Goal: Information Seeking & Learning: Check status

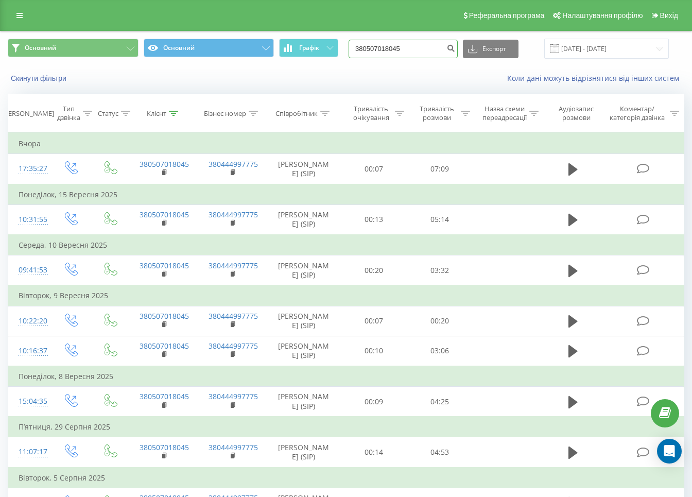
click at [384, 47] on input "380507018045" at bounding box center [402, 49] width 109 height 19
paste input "973868756"
type input "380973868756"
click at [455, 48] on button "submit" at bounding box center [451, 49] width 14 height 19
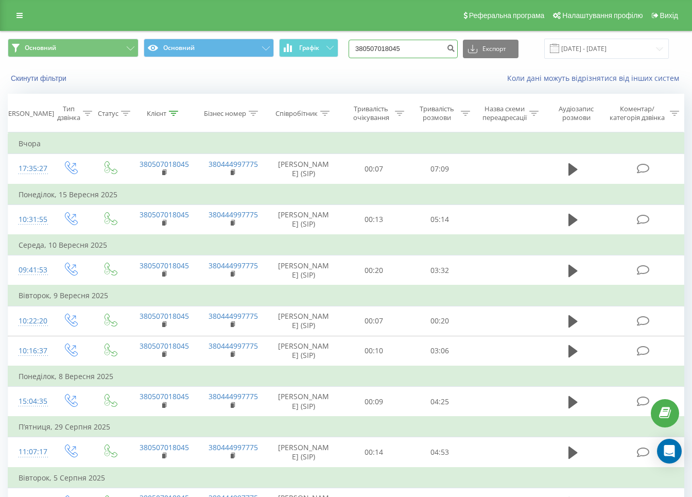
click at [421, 42] on input "380507018045" at bounding box center [402, 49] width 109 height 19
paste input "980018570"
type input "380980018570"
click at [455, 48] on icon "submit" at bounding box center [450, 47] width 9 height 6
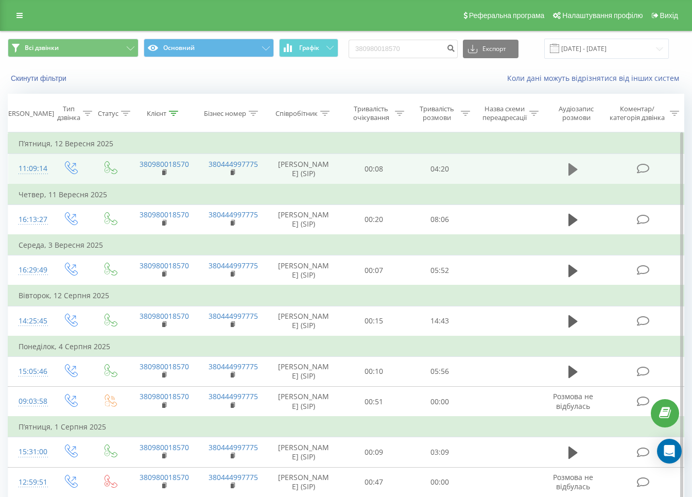
click at [569, 170] on icon at bounding box center [572, 169] width 9 height 12
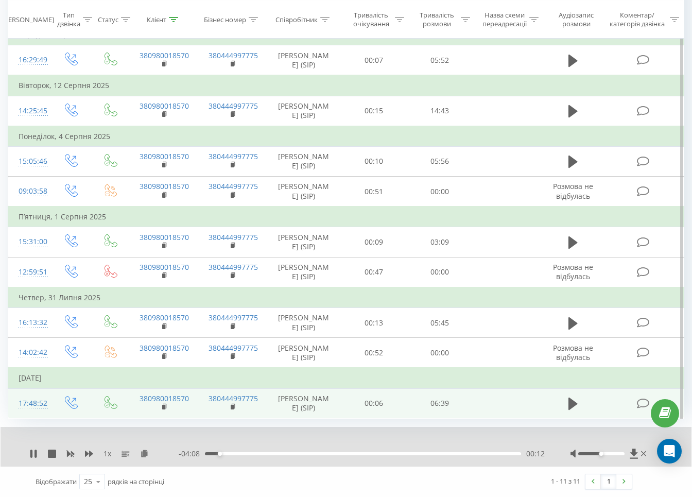
scroll to position [284, 0]
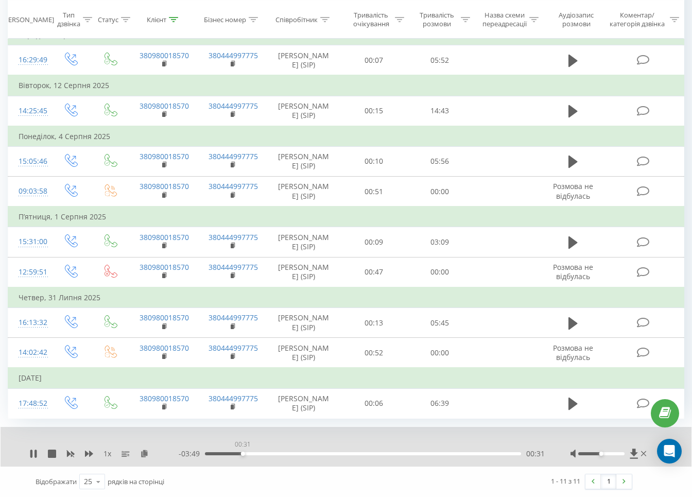
click at [242, 452] on div "00:31" at bounding box center [363, 453] width 316 height 3
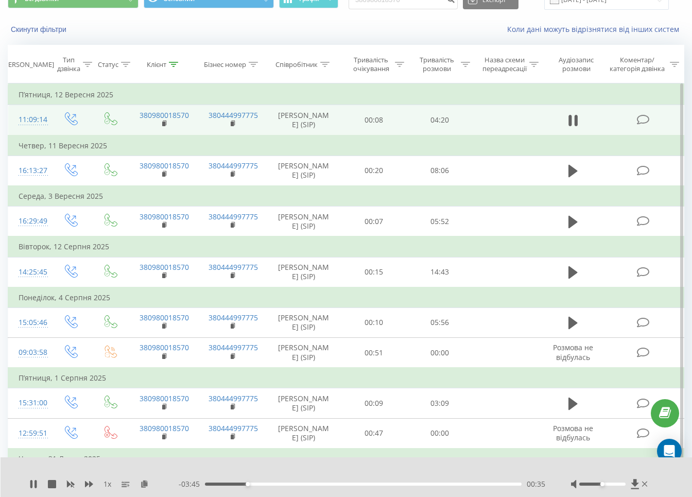
scroll to position [0, 0]
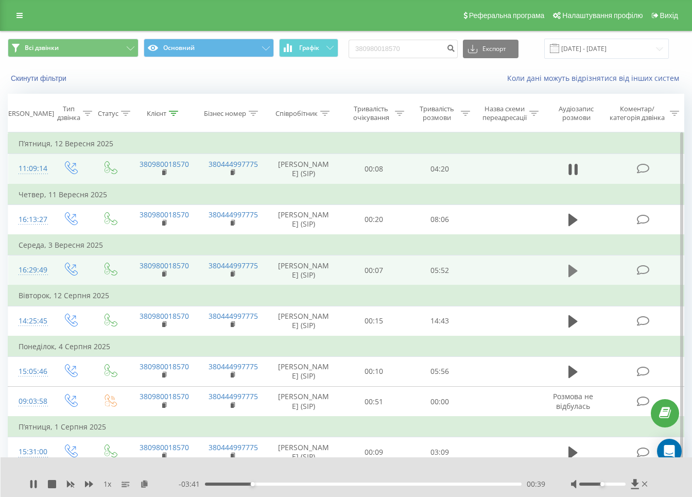
click at [572, 276] on icon at bounding box center [572, 270] width 9 height 12
click at [419, 54] on input "380980018570" at bounding box center [402, 49] width 109 height 19
click at [419, 53] on input "380980018570" at bounding box center [402, 49] width 109 height 19
paste input "687715315"
type input "380687715315"
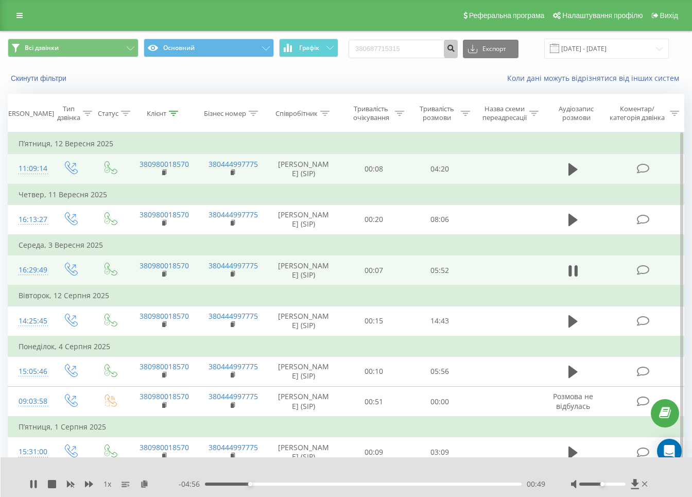
click at [455, 48] on icon "submit" at bounding box center [450, 47] width 9 height 6
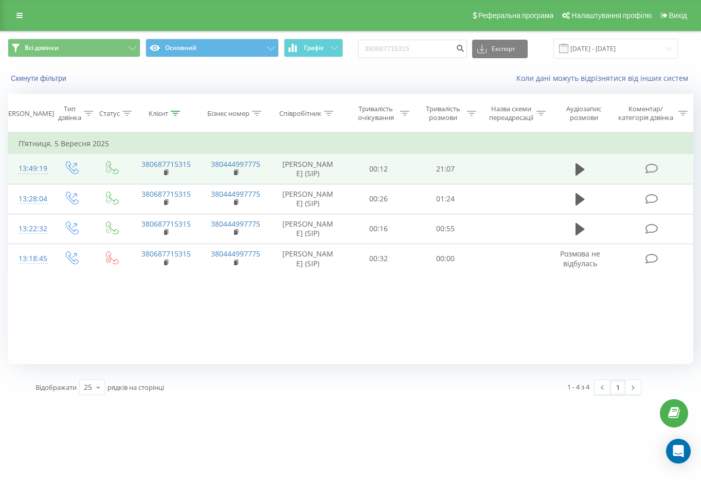
click at [589, 169] on td at bounding box center [581, 169] width 64 height 30
click at [572, 172] on td at bounding box center [581, 169] width 64 height 30
click at [574, 172] on button at bounding box center [580, 169] width 15 height 15
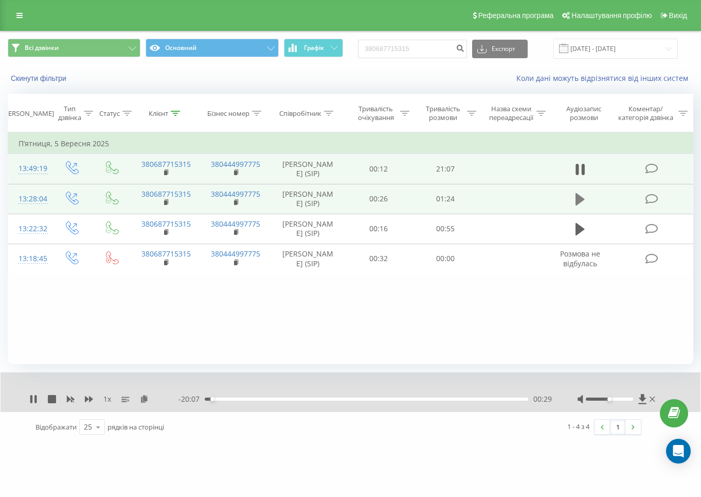
click at [577, 205] on icon at bounding box center [580, 199] width 9 height 12
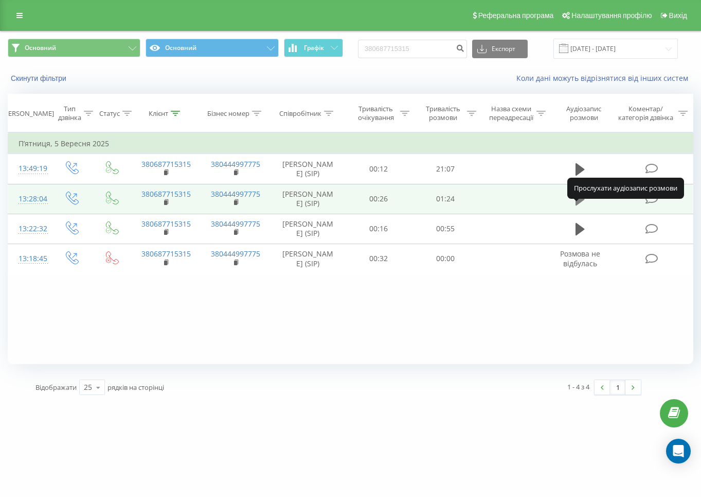
click at [579, 205] on icon at bounding box center [580, 199] width 9 height 12
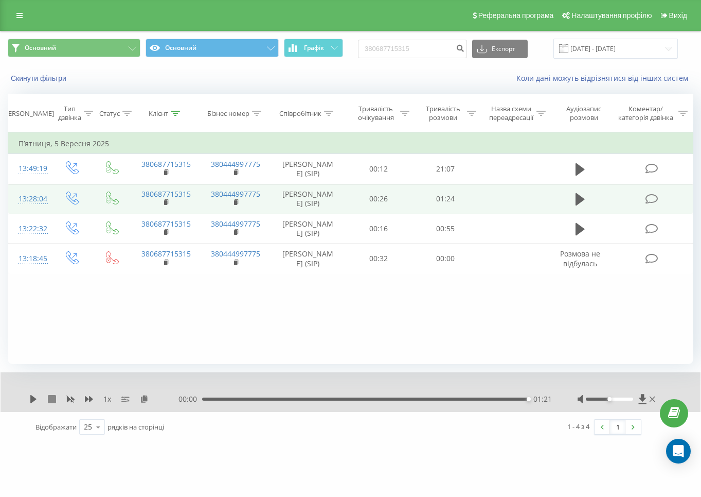
click at [51, 398] on icon at bounding box center [52, 399] width 8 height 8
click at [450, 47] on input "380687715315" at bounding box center [412, 49] width 109 height 19
paste input "0562046"
type input "380680562046"
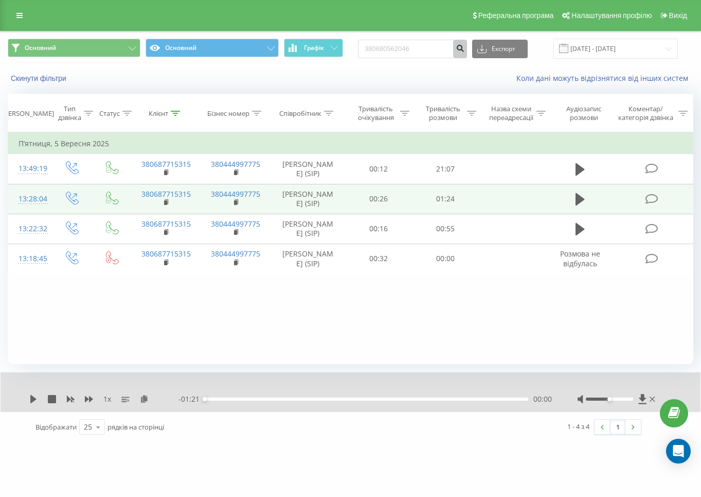
click at [465, 45] on icon "submit" at bounding box center [460, 47] width 9 height 6
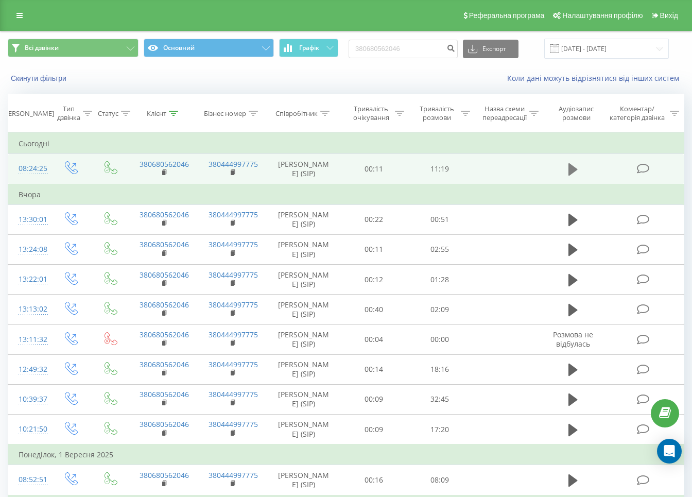
click at [574, 166] on icon at bounding box center [572, 169] width 9 height 14
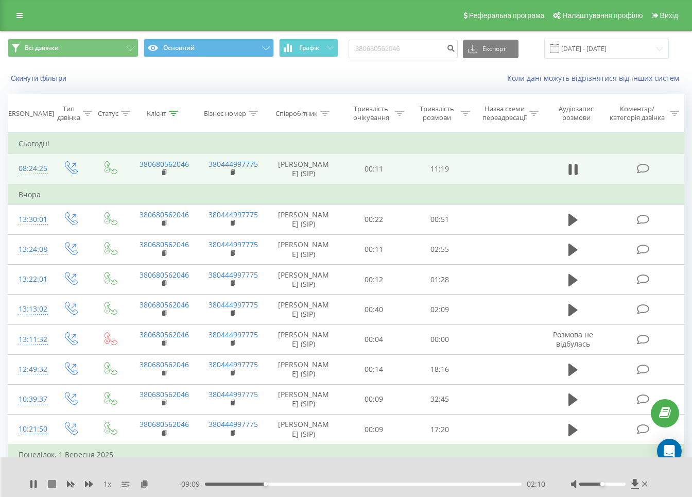
click at [50, 480] on icon at bounding box center [52, 484] width 8 height 8
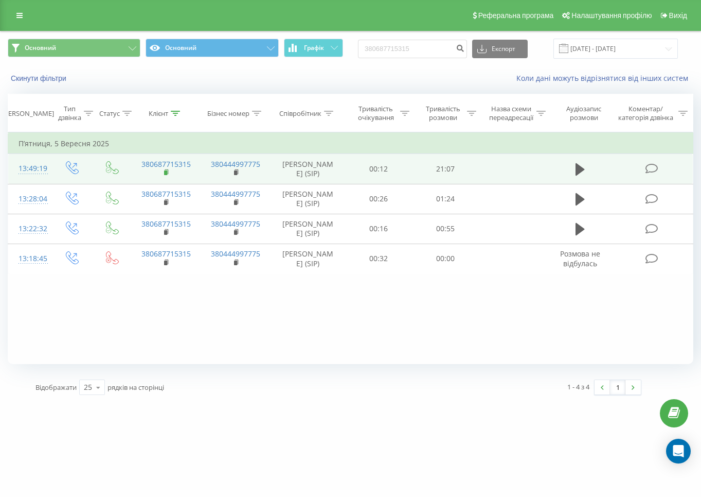
click at [164, 176] on icon at bounding box center [167, 172] width 6 height 7
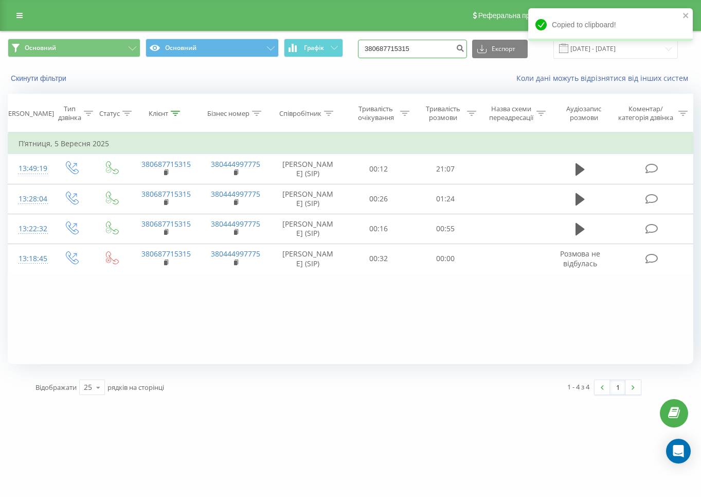
click at [418, 55] on input "380687715315" at bounding box center [412, 49] width 109 height 19
paste input "472316816"
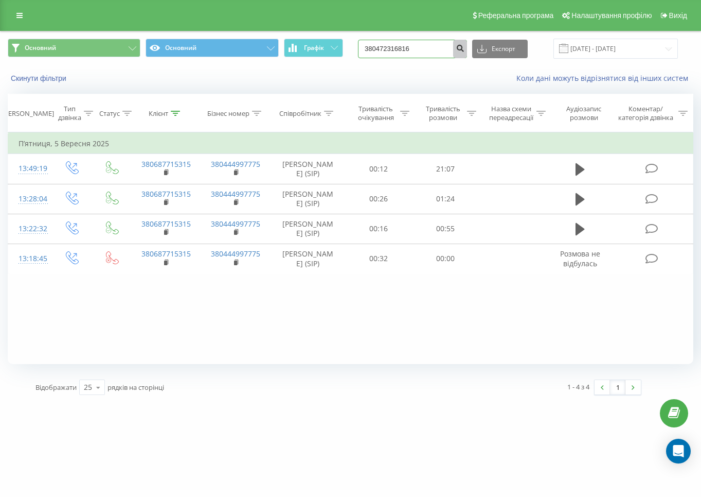
type input "380472316816"
click at [467, 41] on button "submit" at bounding box center [460, 49] width 14 height 19
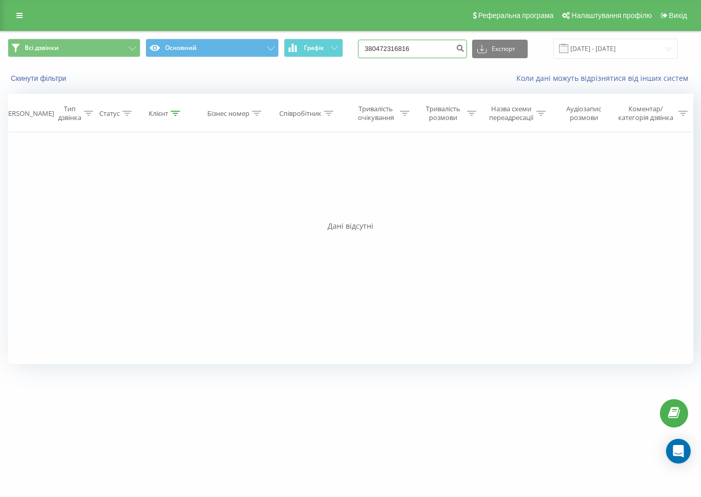
click at [431, 52] on input "380472316816" at bounding box center [412, 49] width 109 height 19
paste input "662087998"
type input "380662087998"
click at [465, 50] on icon "submit" at bounding box center [460, 47] width 9 height 6
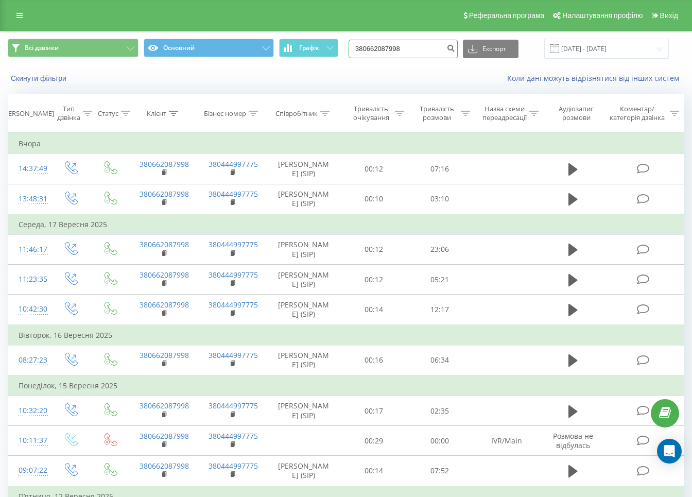
click at [419, 54] on input "380662087998" at bounding box center [402, 49] width 109 height 19
paste input "992483920"
click at [452, 45] on input "380992483920" at bounding box center [402, 49] width 109 height 19
type input "380992483920"
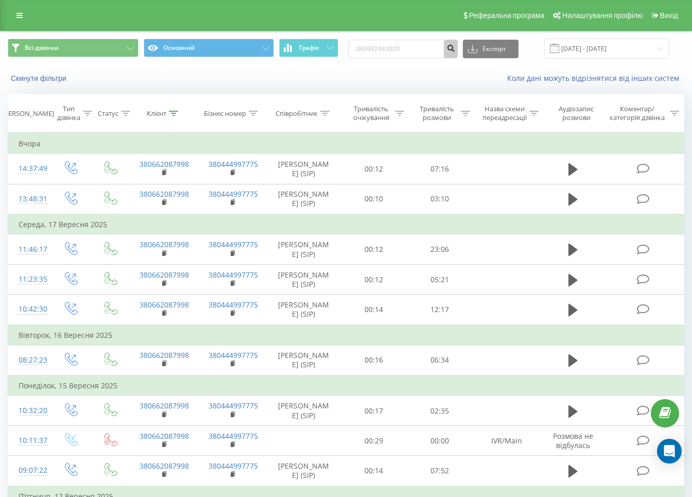
click at [455, 48] on icon "submit" at bounding box center [450, 47] width 9 height 6
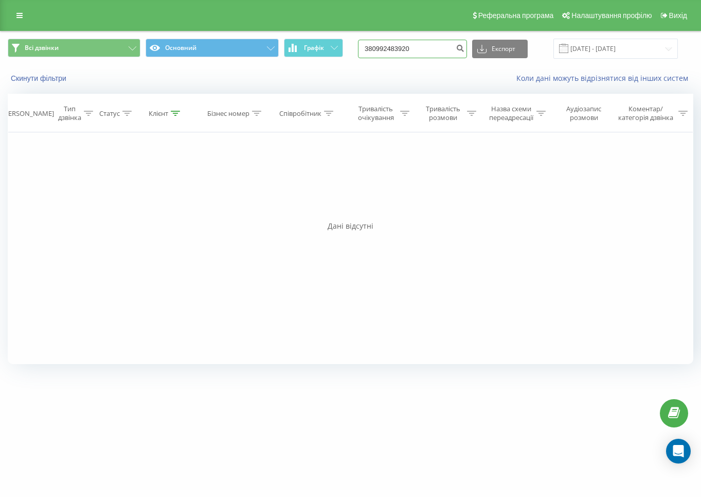
click at [426, 47] on input "380992483920" at bounding box center [412, 49] width 109 height 19
paste input "59403454"
type input "380959403454"
click at [465, 47] on icon "submit" at bounding box center [460, 47] width 9 height 6
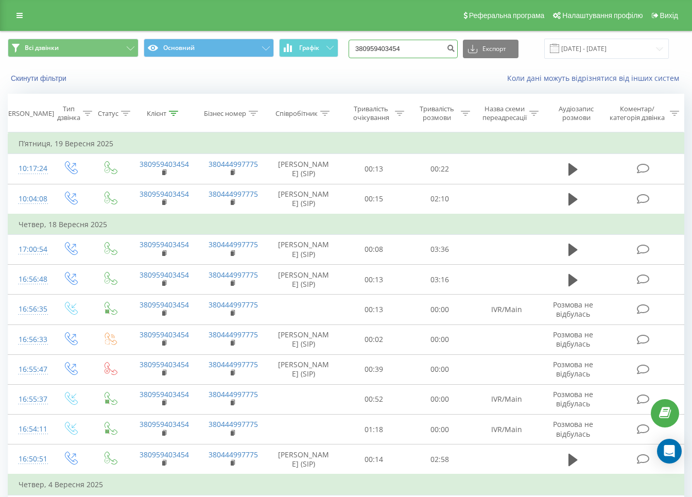
click at [438, 46] on input "380959403454" at bounding box center [402, 49] width 109 height 19
paste input "90436003"
type input "380990436003"
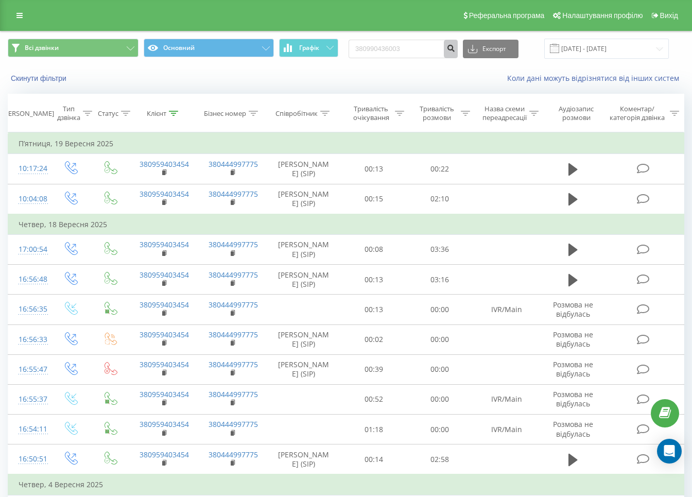
click at [455, 47] on icon "submit" at bounding box center [450, 47] width 9 height 6
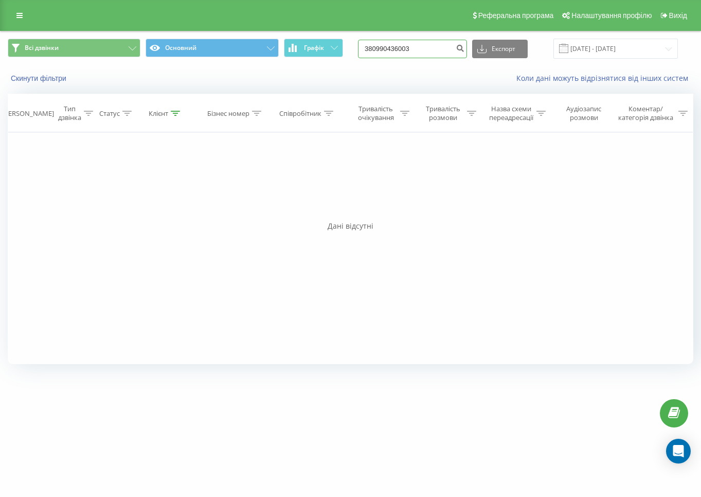
click at [425, 53] on input "380990436003" at bounding box center [412, 49] width 109 height 19
paste input "680898728"
type input "380680898728"
click at [465, 50] on icon "submit" at bounding box center [460, 47] width 9 height 6
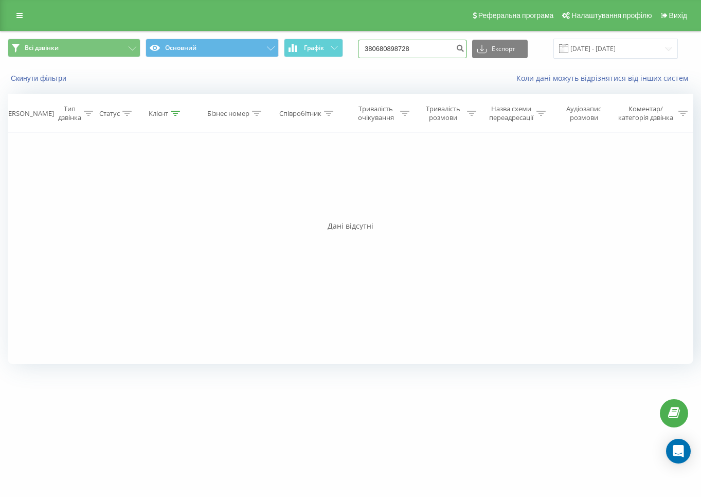
click at [442, 53] on input "380680898728" at bounding box center [412, 49] width 109 height 19
paste input "990436003"
type input "380990436003"
click at [465, 48] on icon "submit" at bounding box center [460, 47] width 9 height 6
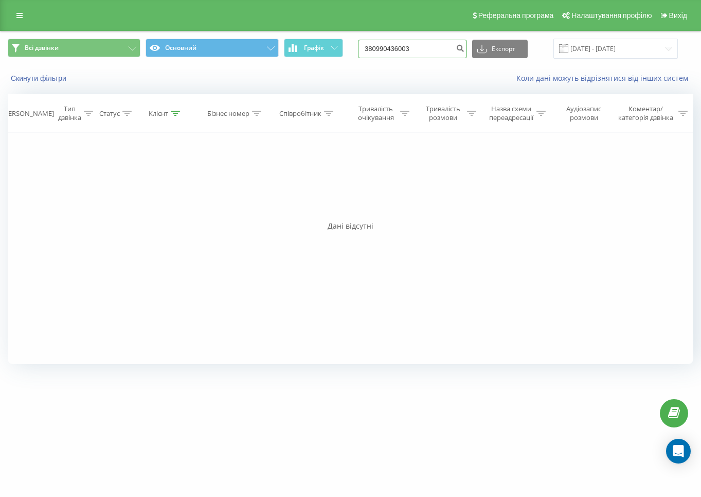
click at [433, 52] on input "380990436003" at bounding box center [412, 49] width 109 height 19
paste input "71723140"
type input "380971723140"
click at [465, 44] on icon "submit" at bounding box center [460, 47] width 9 height 6
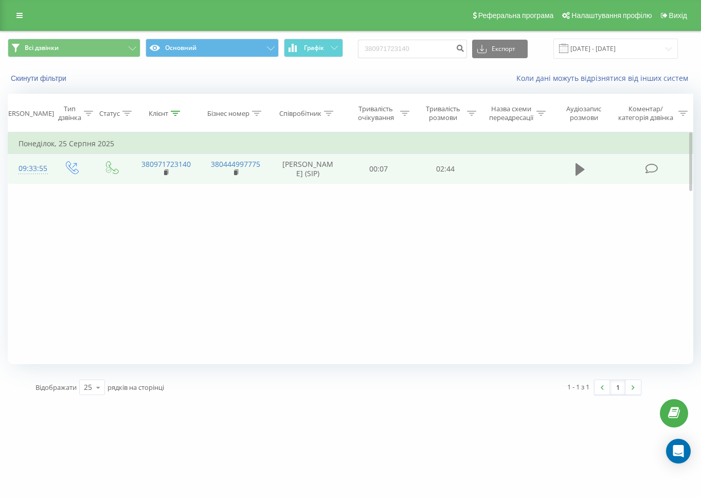
click at [577, 173] on icon at bounding box center [580, 169] width 9 height 12
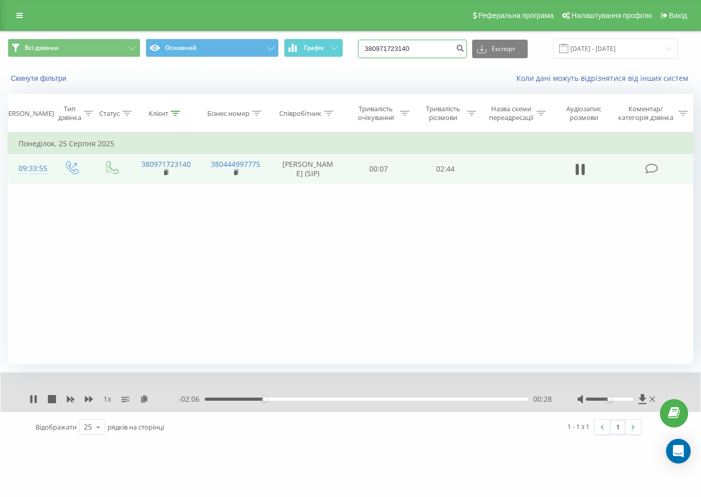
click at [430, 55] on input "380971723140" at bounding box center [412, 49] width 109 height 19
paste input "198067"
type input "380971198067"
click at [465, 47] on icon "submit" at bounding box center [460, 47] width 9 height 6
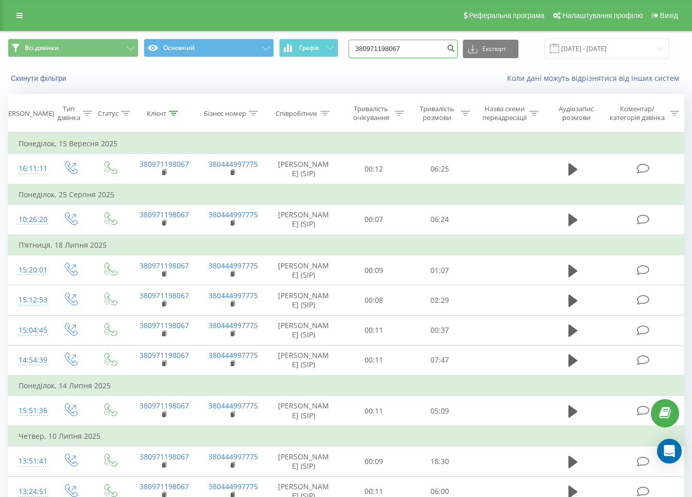
click at [423, 48] on input "380971198067" at bounding box center [402, 49] width 109 height 19
paste input "723140"
type input "380971723140"
click at [456, 48] on button "submit" at bounding box center [451, 49] width 14 height 19
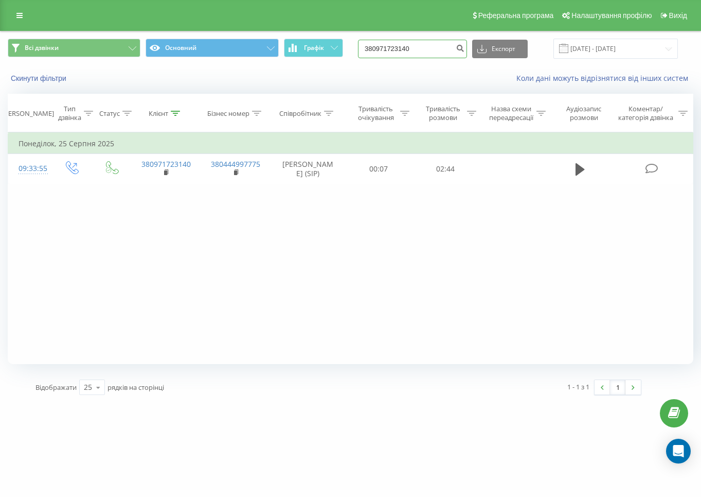
click at [454, 47] on input "380971723140" at bounding box center [412, 49] width 109 height 19
paste input "56088741"
type input "380956088741"
click at [465, 48] on icon "submit" at bounding box center [460, 47] width 9 height 6
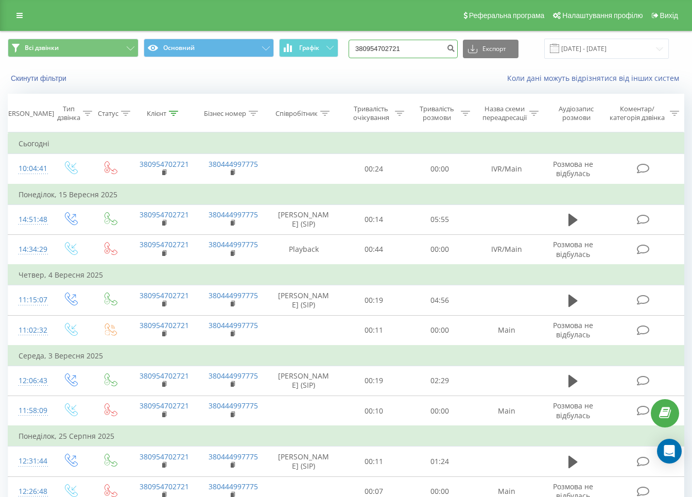
click at [419, 50] on input "380954702721" at bounding box center [402, 49] width 109 height 19
paste input "73840927"
type input "380973840927"
click at [454, 47] on button "submit" at bounding box center [451, 49] width 14 height 19
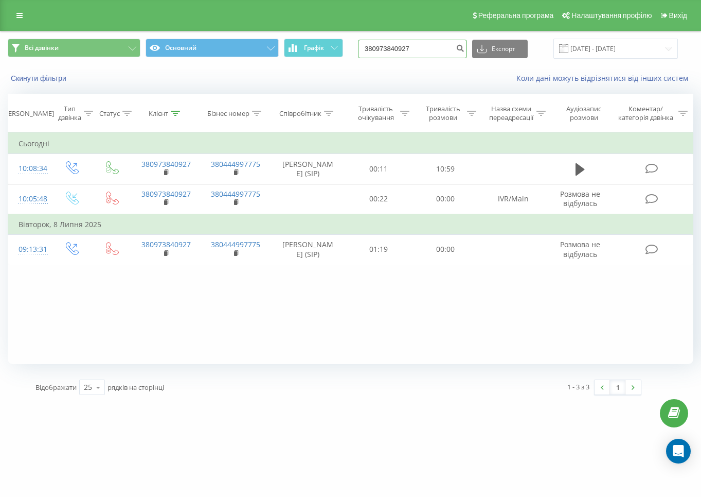
click at [438, 50] on input "380973840927" at bounding box center [412, 49] width 109 height 19
paste input "9456433"
type input "380994564337"
click at [465, 49] on icon "submit" at bounding box center [460, 47] width 9 height 6
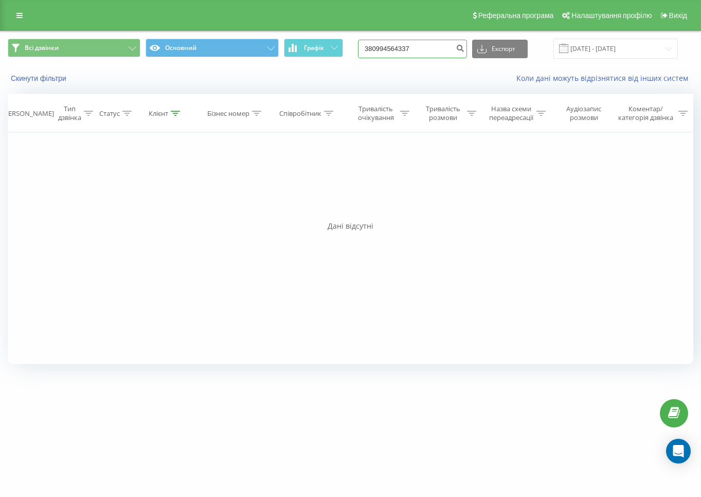
click at [427, 47] on input "380994564337" at bounding box center [412, 49] width 109 height 19
paste input "502111579"
type input "380502111579"
click at [466, 48] on button "submit" at bounding box center [460, 49] width 14 height 19
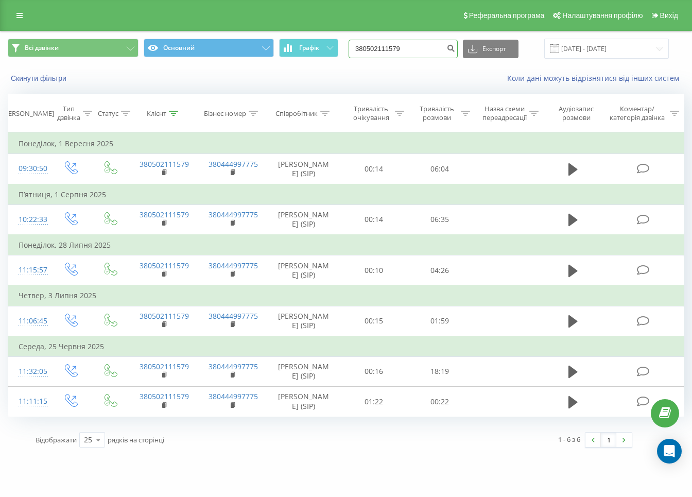
click at [417, 50] on input "380502111579" at bounding box center [402, 49] width 109 height 19
paste input "957955297"
type input "380957955297"
click at [455, 48] on icon "submit" at bounding box center [450, 47] width 9 height 6
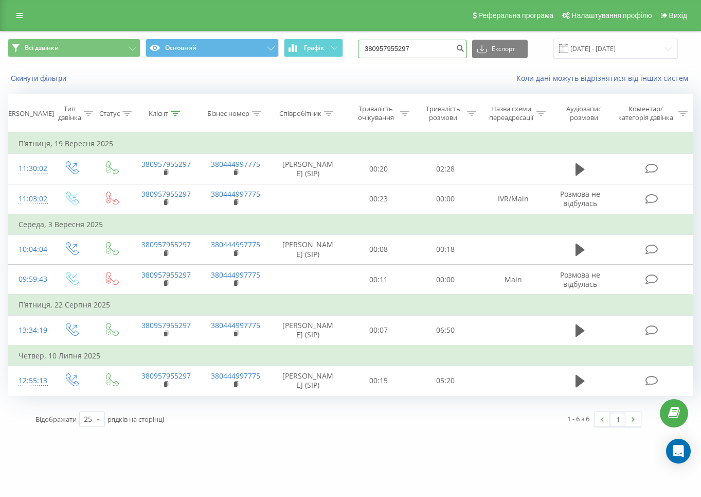
click at [439, 46] on input "380957955297" at bounding box center [412, 49] width 109 height 19
paste input "733163990"
type input "380733163990"
click at [464, 48] on button "submit" at bounding box center [460, 49] width 14 height 19
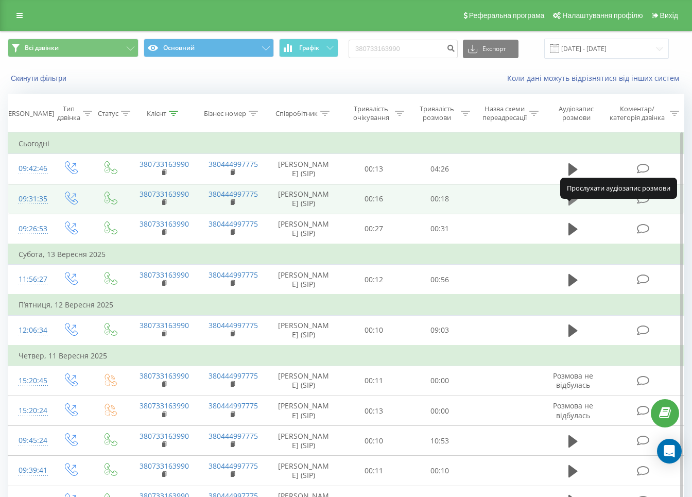
click at [571, 205] on icon at bounding box center [572, 199] width 9 height 12
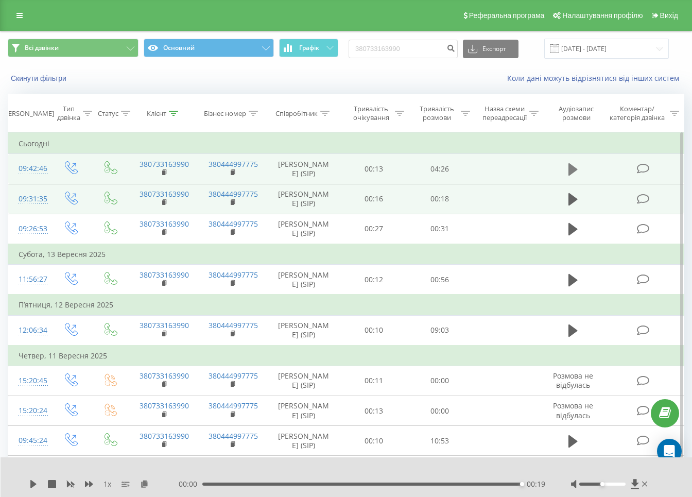
click at [571, 171] on icon at bounding box center [572, 169] width 9 height 12
click at [271, 483] on div "00:32" at bounding box center [363, 483] width 316 height 3
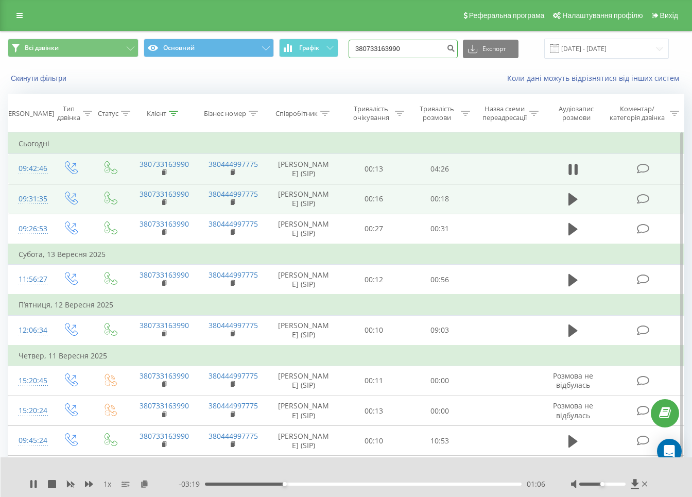
click at [443, 48] on input "380733163990" at bounding box center [402, 49] width 109 height 19
paste input "630772068"
type input "380630772068"
click at [455, 50] on icon "submit" at bounding box center [450, 47] width 9 height 6
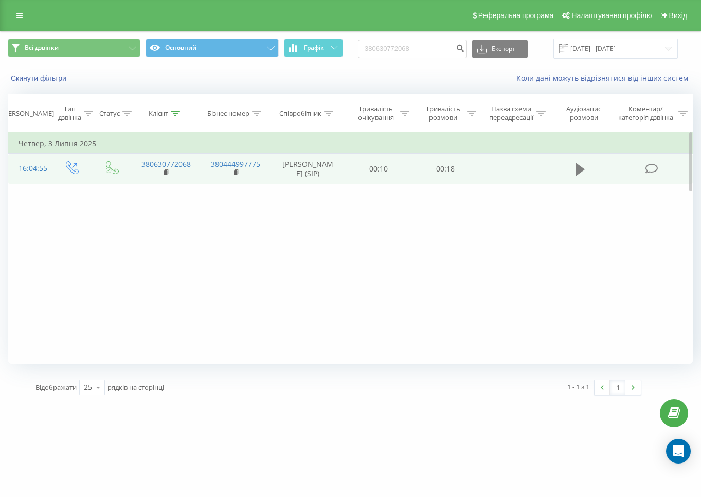
click at [575, 170] on button at bounding box center [580, 169] width 15 height 15
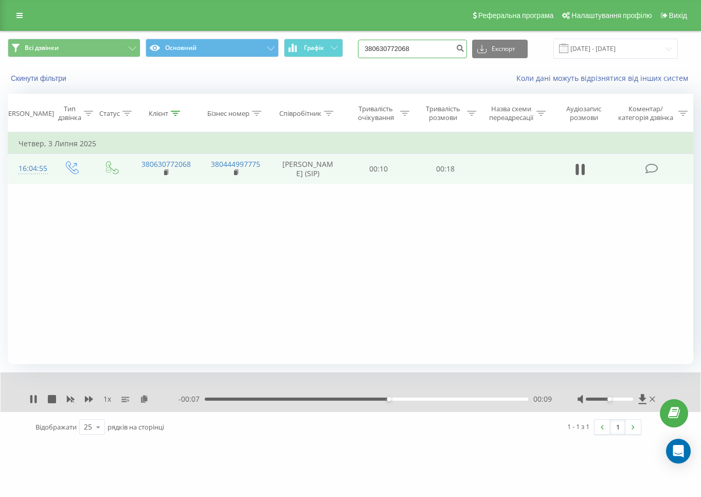
click at [425, 49] on input "380630772068" at bounding box center [412, 49] width 109 height 19
paste input "506095437"
type input "380506095437"
click at [465, 49] on icon "submit" at bounding box center [460, 47] width 9 height 6
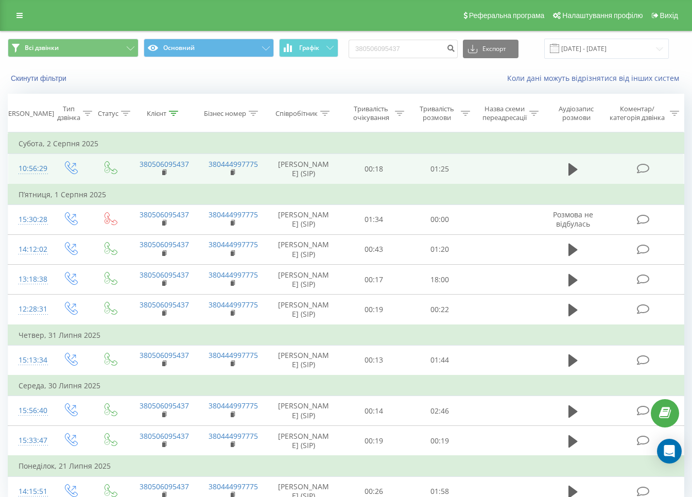
click at [567, 162] on td at bounding box center [572, 169] width 63 height 30
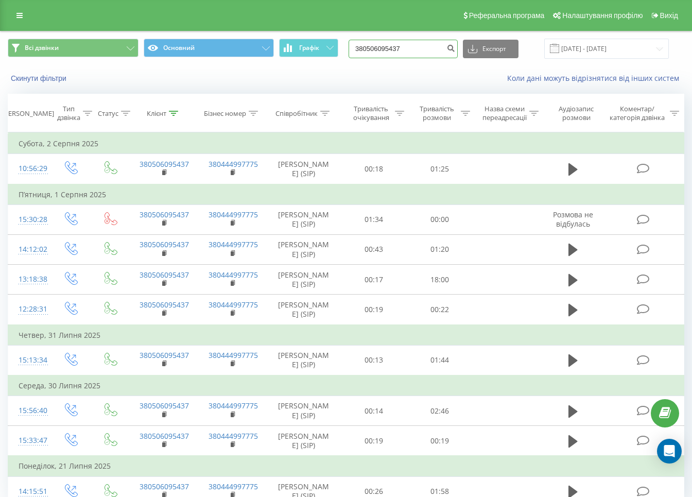
click at [427, 40] on input "380506095437" at bounding box center [402, 49] width 109 height 19
click at [423, 45] on input "380506095437" at bounding box center [402, 49] width 109 height 19
paste input "971428366"
type input "380971428366"
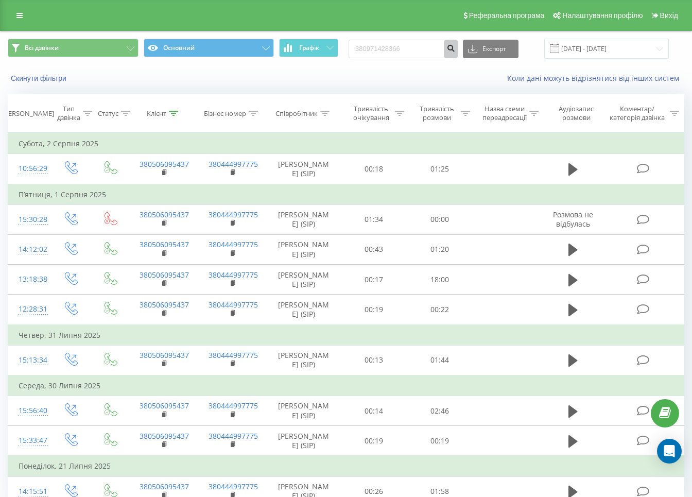
click at [455, 48] on icon "submit" at bounding box center [450, 47] width 9 height 6
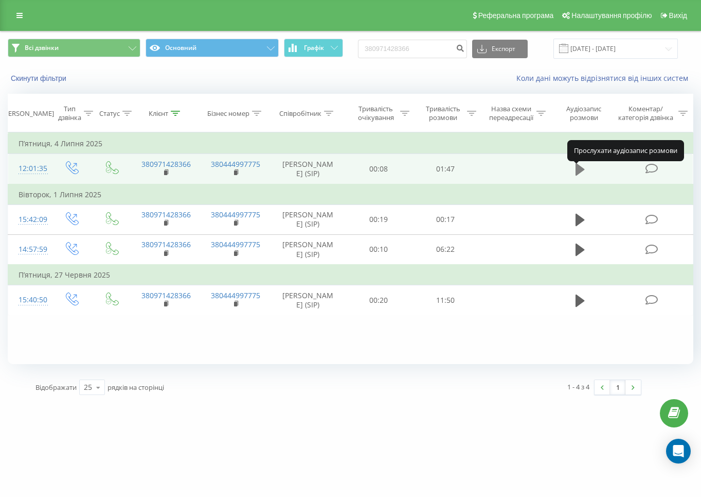
click at [575, 171] on button at bounding box center [580, 169] width 15 height 15
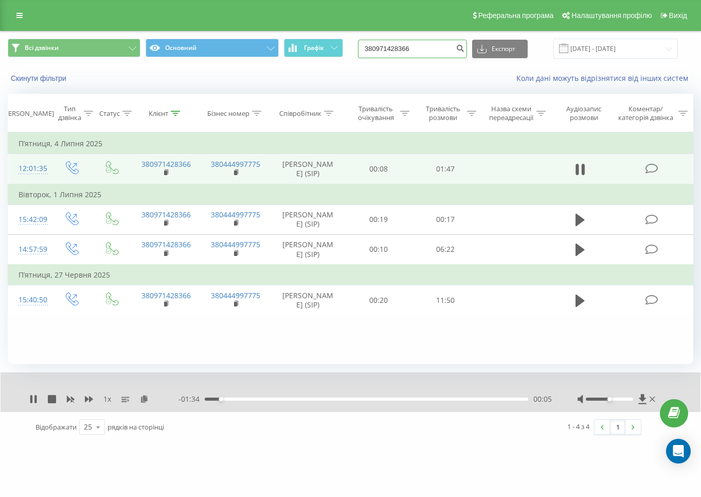
click at [447, 47] on input "380971428366" at bounding box center [412, 49] width 109 height 19
paste input "508120194"
type input "380508120194"
click at [465, 49] on icon "submit" at bounding box center [460, 47] width 9 height 6
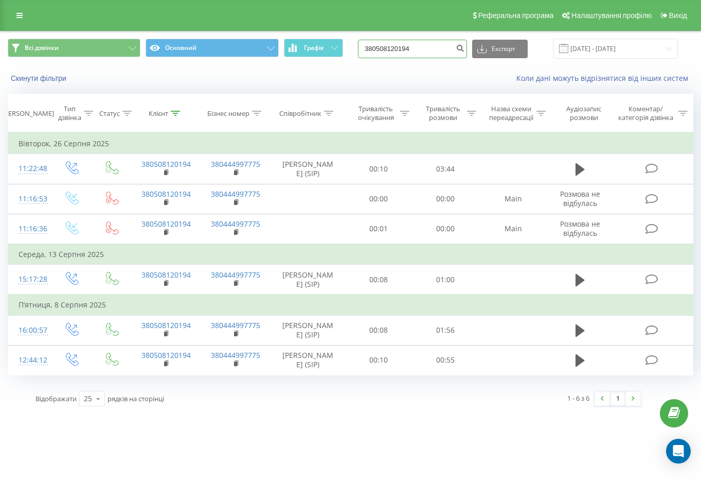
click at [433, 48] on input "380508120194" at bounding box center [412, 49] width 109 height 19
paste input "671358603"
click at [463, 49] on input "380671358603" at bounding box center [412, 49] width 109 height 19
type input "380671358603"
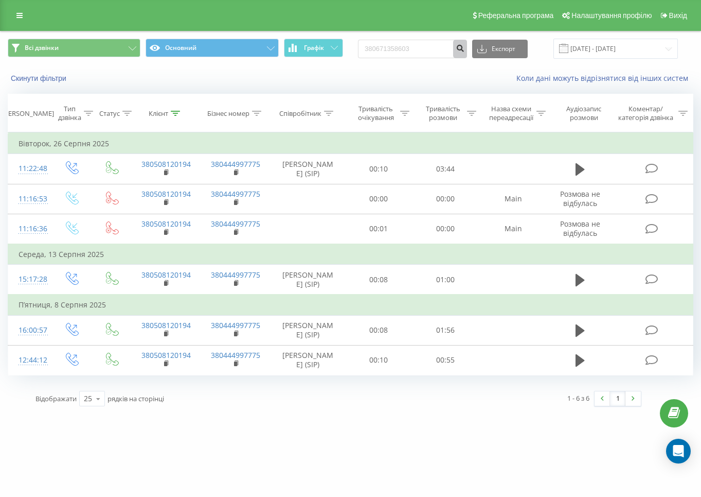
click at [466, 52] on button "submit" at bounding box center [460, 49] width 14 height 19
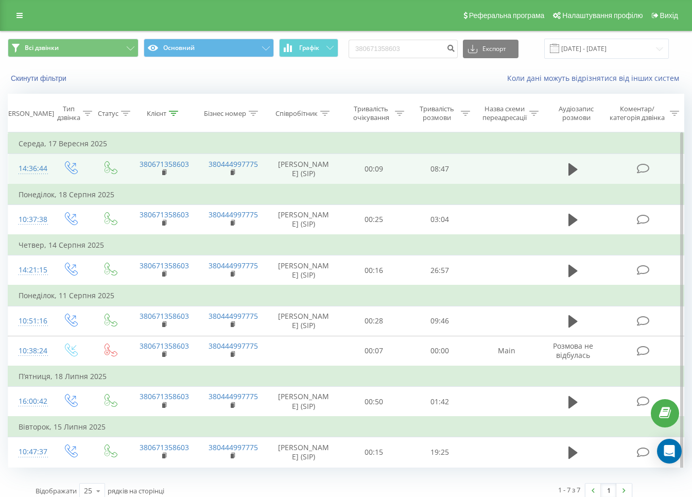
click at [564, 169] on td at bounding box center [572, 169] width 63 height 30
click at [568, 165] on icon at bounding box center [572, 169] width 9 height 14
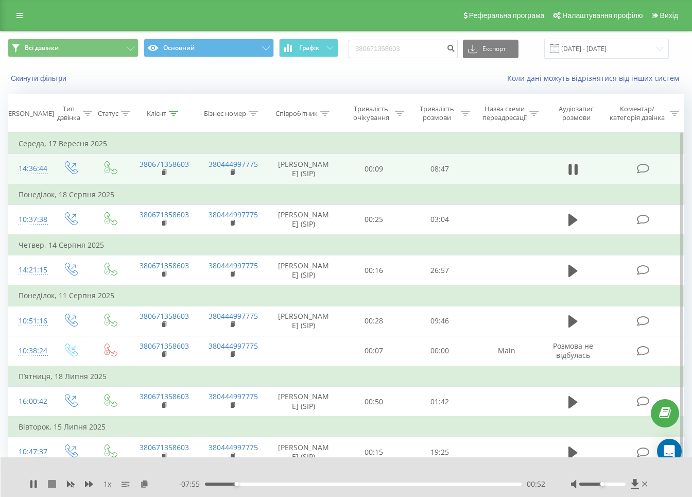
click at [51, 483] on icon at bounding box center [52, 484] width 8 height 8
click at [374, 45] on input "380671358603" at bounding box center [402, 49] width 109 height 19
paste input "971723140"
type input "380971723140"
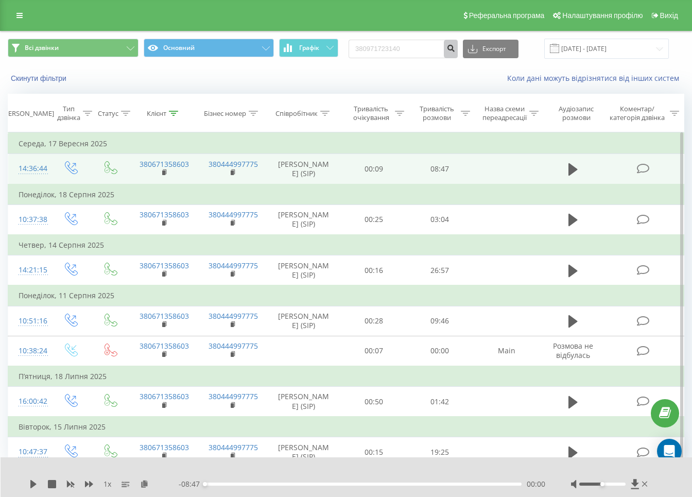
click at [455, 48] on icon "submit" at bounding box center [450, 47] width 9 height 6
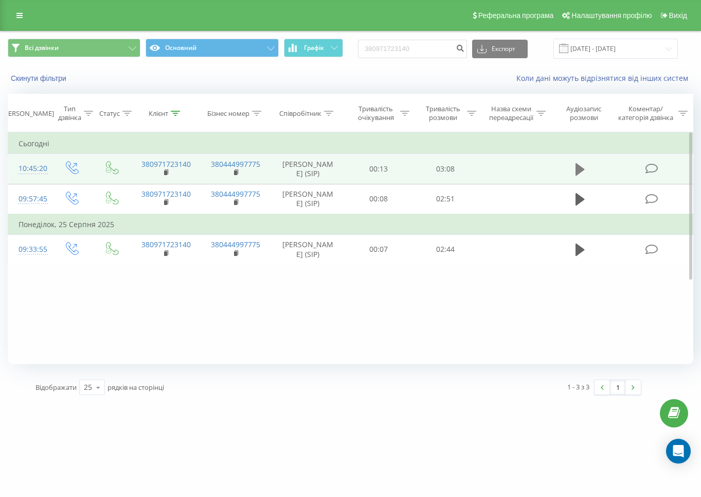
click at [577, 173] on icon at bounding box center [580, 169] width 9 height 12
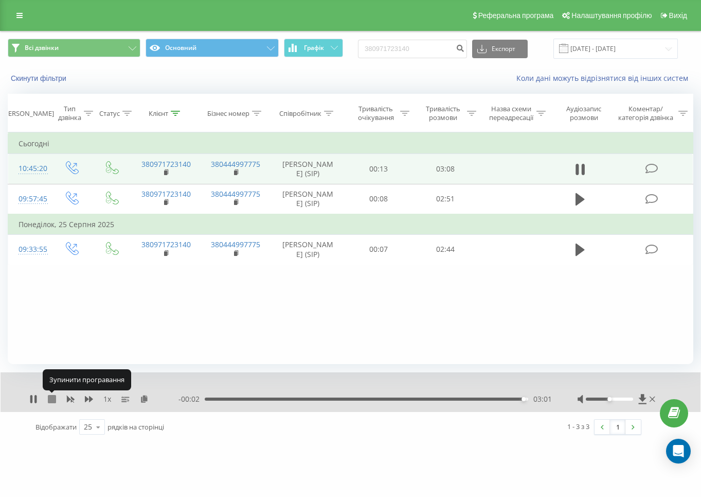
click at [49, 401] on icon at bounding box center [52, 399] width 8 height 8
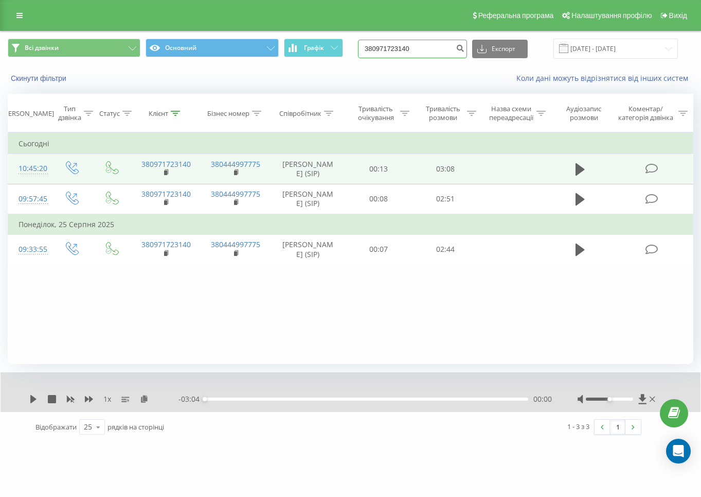
click at [433, 47] on input "380971723140" at bounding box center [412, 49] width 109 height 19
paste input "30609929"
type input "380930609929"
click at [465, 45] on icon "submit" at bounding box center [460, 47] width 9 height 6
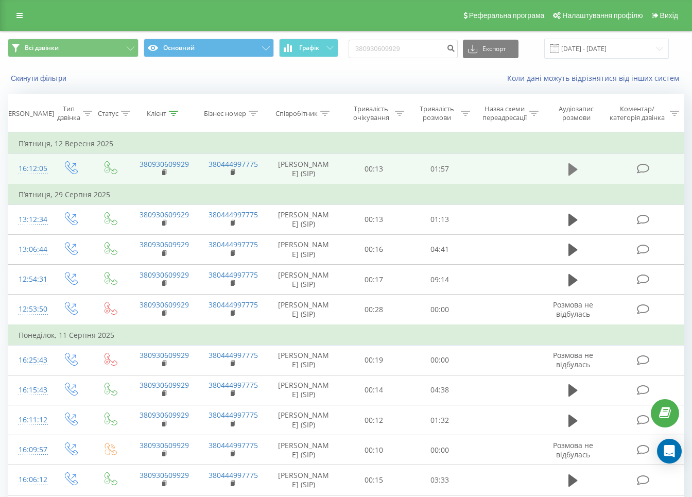
click at [579, 169] on button at bounding box center [572, 169] width 15 height 15
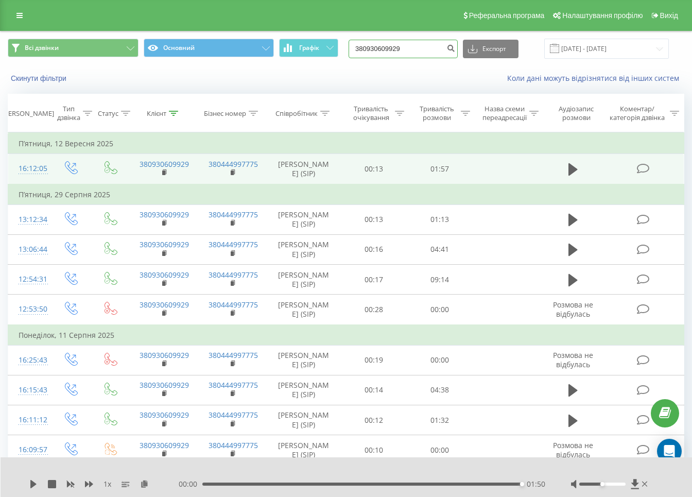
click at [410, 45] on input "380930609929" at bounding box center [402, 49] width 109 height 19
paste input "62099105"
type input "380962099105"
click at [456, 48] on button "submit" at bounding box center [451, 49] width 14 height 19
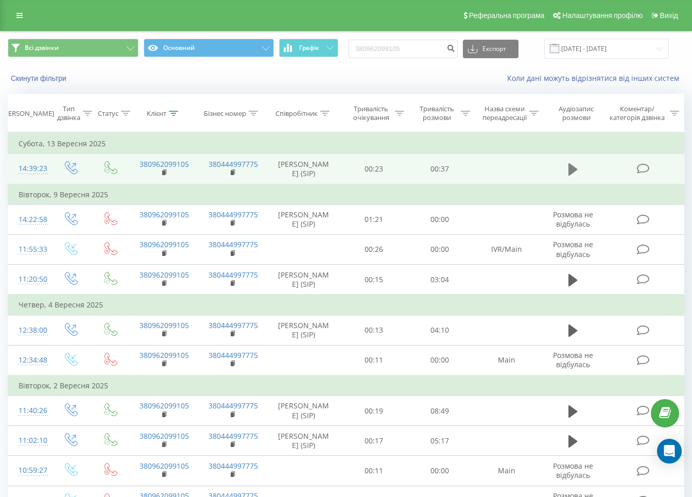
click at [565, 177] on button at bounding box center [572, 169] width 15 height 15
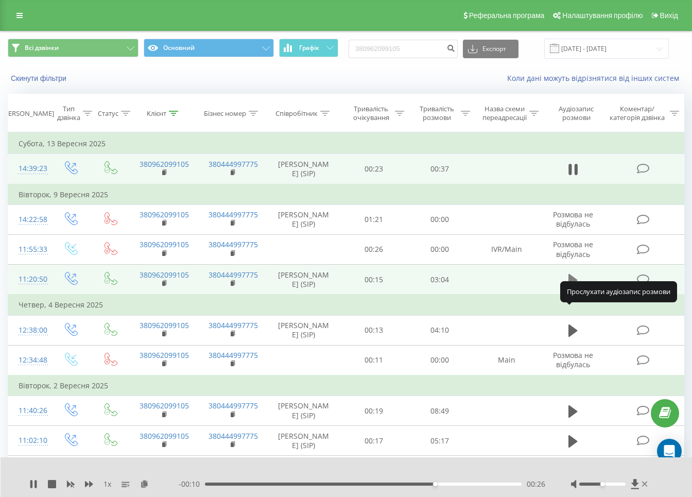
click at [570, 286] on icon at bounding box center [572, 279] width 9 height 12
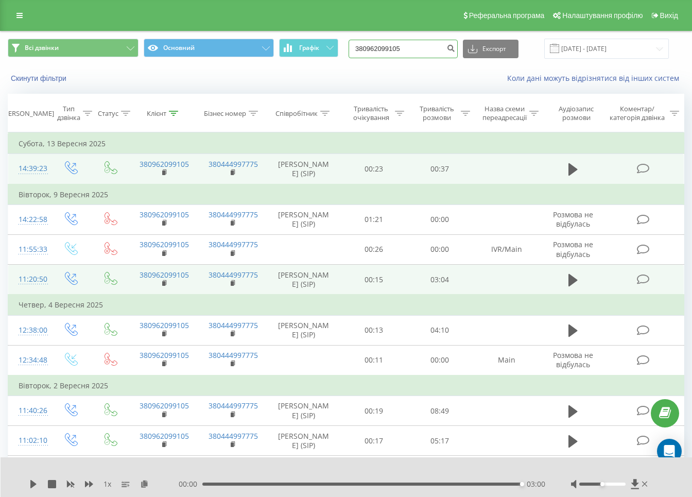
click at [401, 46] on input "380962099105" at bounding box center [402, 49] width 109 height 19
paste input "633926468"
type input "380633926468"
click at [455, 50] on icon "submit" at bounding box center [450, 47] width 9 height 6
